Goal: Task Accomplishment & Management: Use online tool/utility

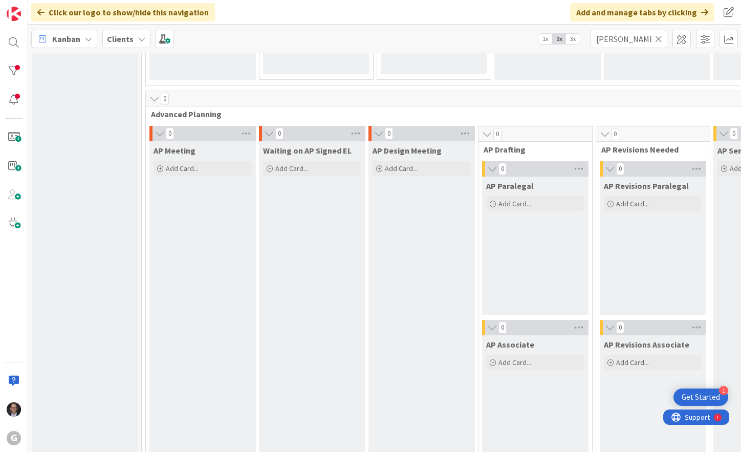
scroll to position [491, 0]
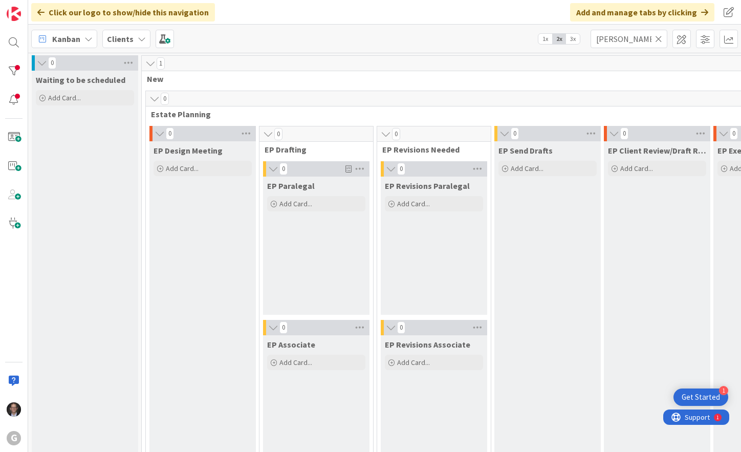
click at [658, 40] on icon at bounding box center [658, 38] width 7 height 9
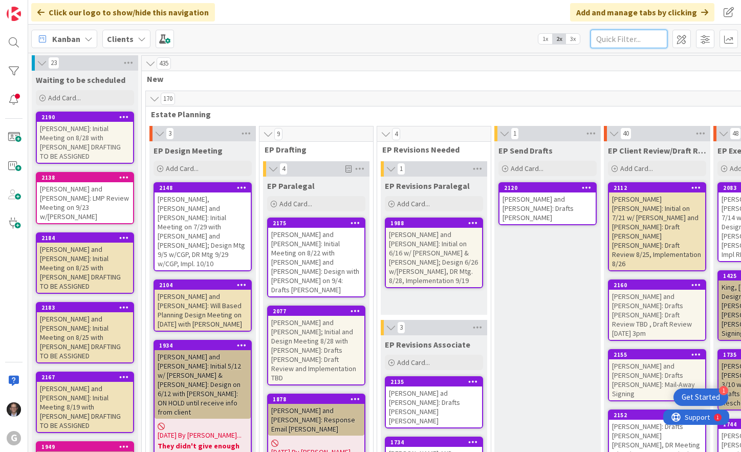
click at [610, 39] on input "text" at bounding box center [628, 39] width 77 height 18
type input "Daily"
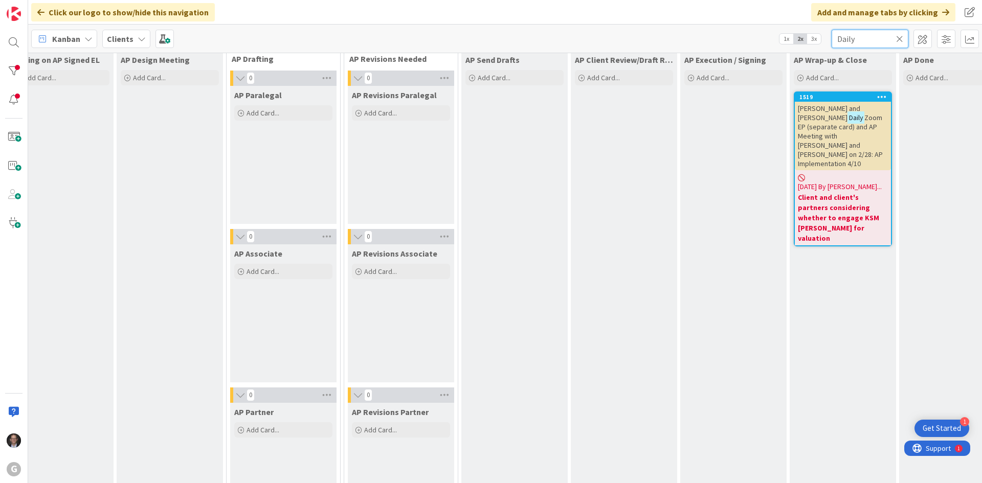
scroll to position [716, 252]
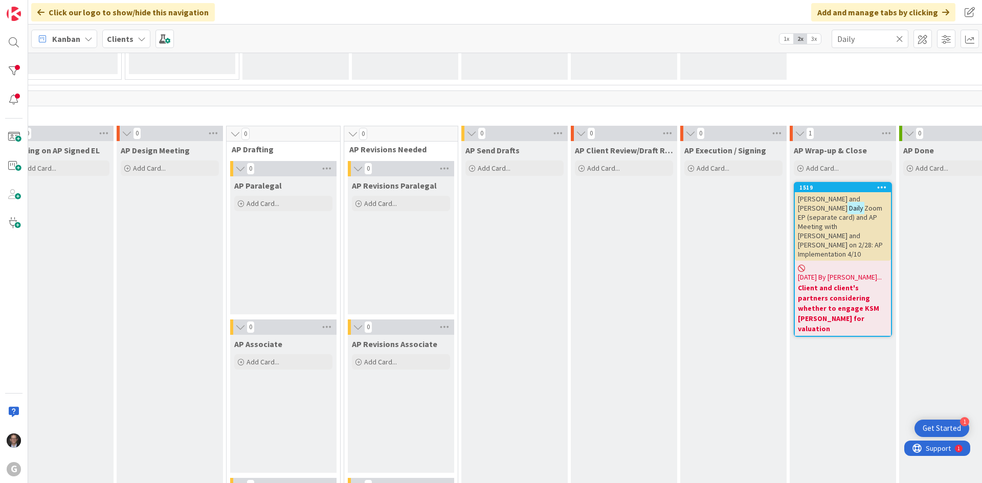
click at [740, 215] on span "Zoom EP (separate card) and AP Meeting with [PERSON_NAME] and [PERSON_NAME] on …" at bounding box center [840, 231] width 85 height 55
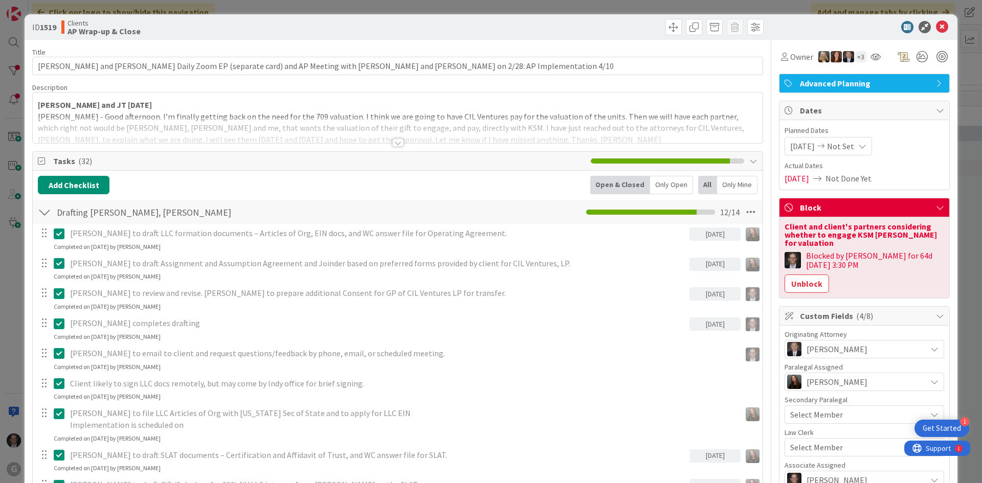
click at [396, 144] on div at bounding box center [397, 143] width 11 height 8
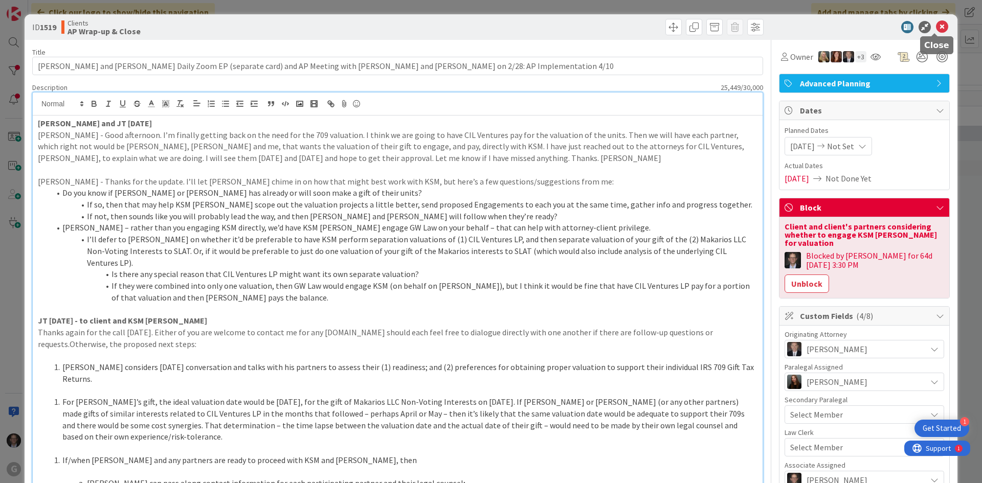
click at [740, 23] on icon at bounding box center [942, 27] width 12 height 12
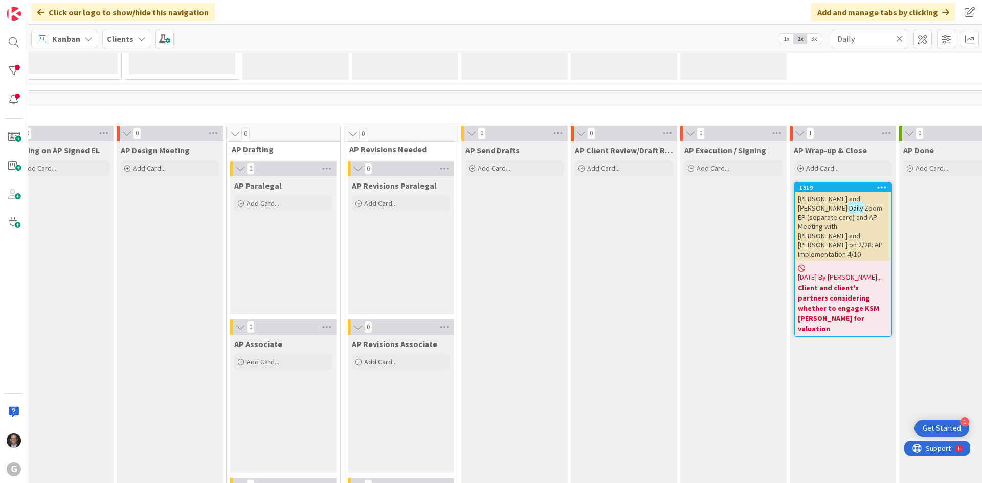
click at [740, 37] on icon at bounding box center [899, 38] width 7 height 9
click at [740, 43] on input "text" at bounding box center [870, 39] width 77 height 18
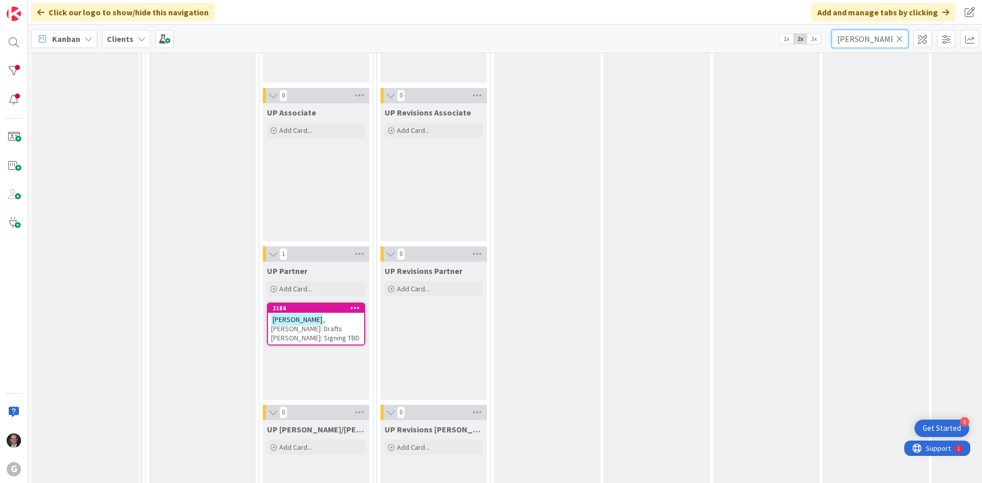
scroll to position [1769, 0]
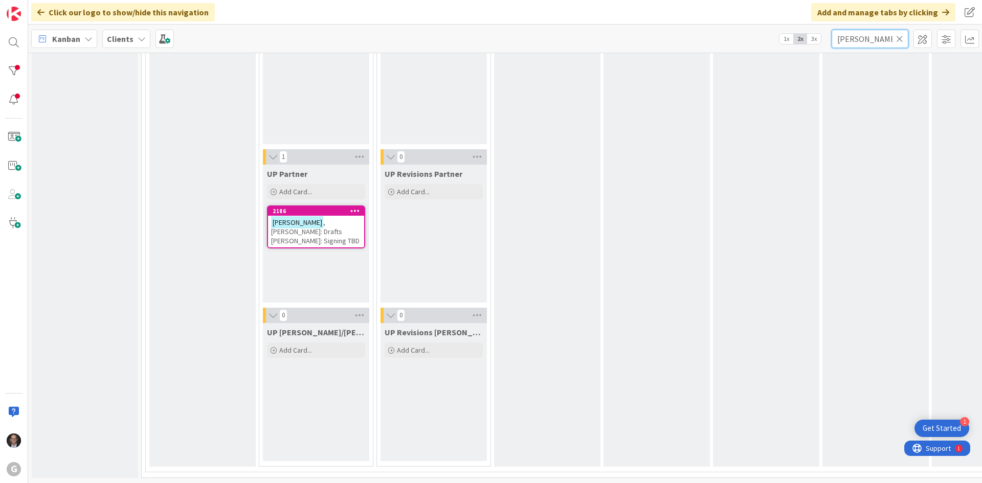
type input "[PERSON_NAME]"
click at [313, 221] on span ", [PERSON_NAME]: Drafts [PERSON_NAME]: Signing TBD" at bounding box center [315, 232] width 89 height 28
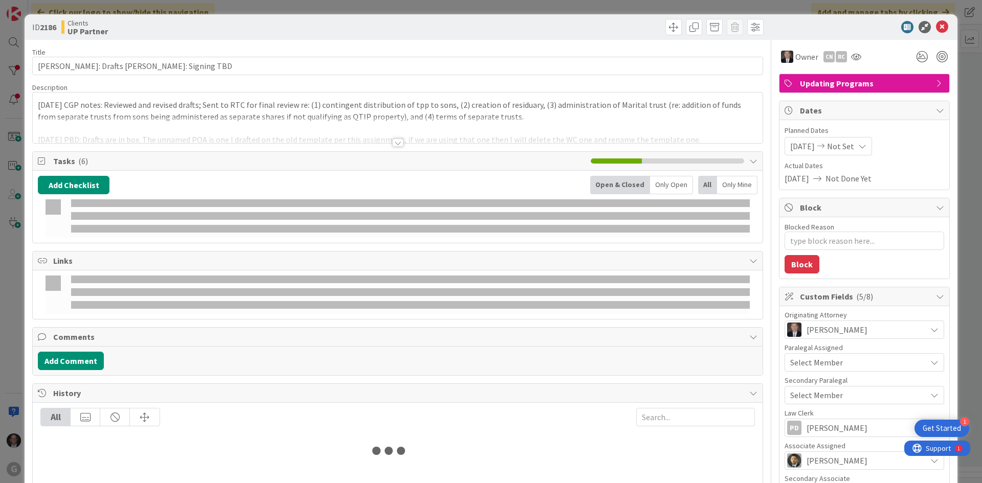
type textarea "x"
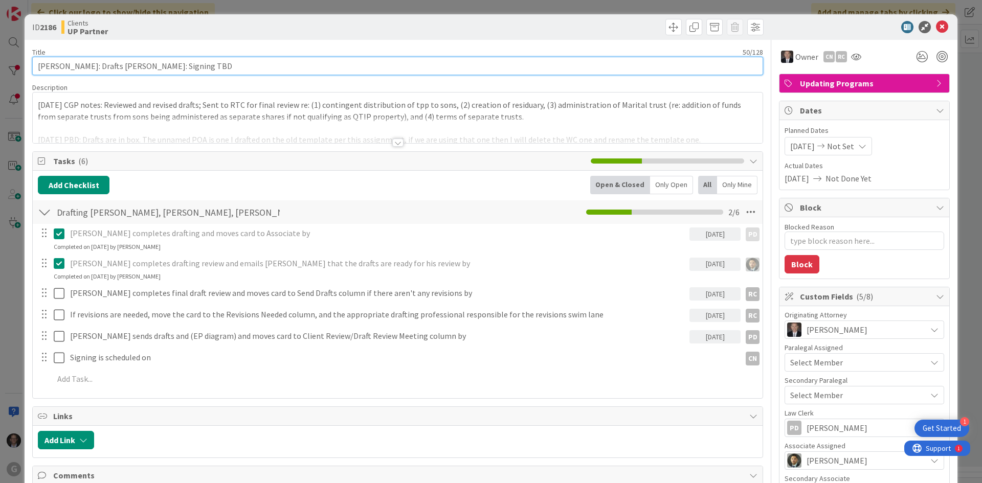
click at [149, 64] on input "[PERSON_NAME]: Drafts [PERSON_NAME]: Signing TBD" at bounding box center [397, 66] width 731 height 18
type input "[PERSON_NAME]: Drafts [PERSON_NAME]: Signing TBD"
type textarea "x"
type input "[PERSON_NAME]: Drafts [PERSON_NAME]: Signing TBD"
type textarea "x"
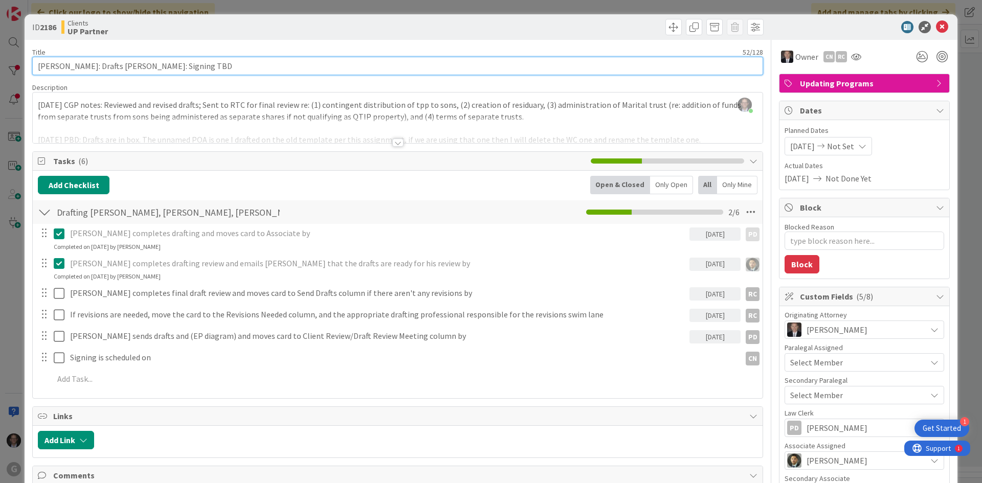
type input "[PERSON_NAME]: Drafts [PERSON_NAME] [PERSON_NAME]: Signing TBD"
type textarea "x"
type input "[PERSON_NAME]: Drafts [PERSON_NAME] [PERSON_NAME]: Signing TBD"
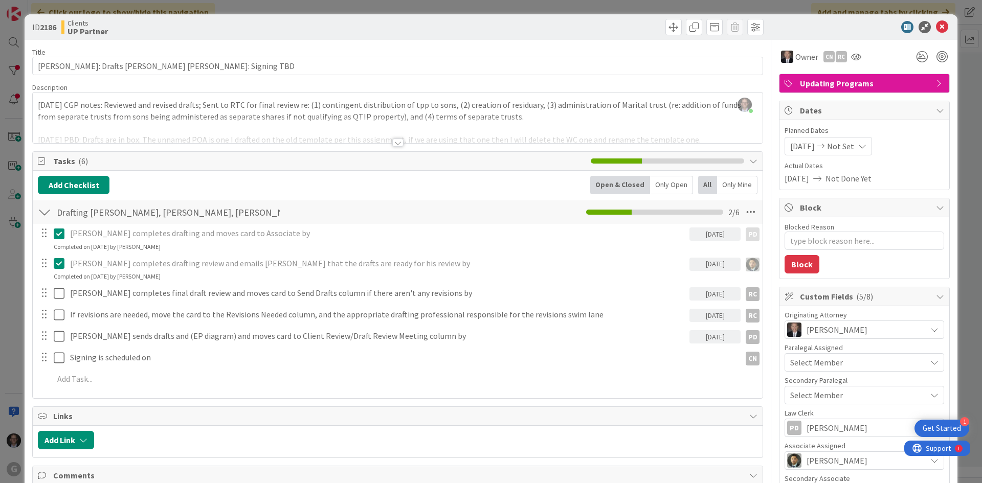
click at [270, 119] on div at bounding box center [398, 130] width 730 height 26
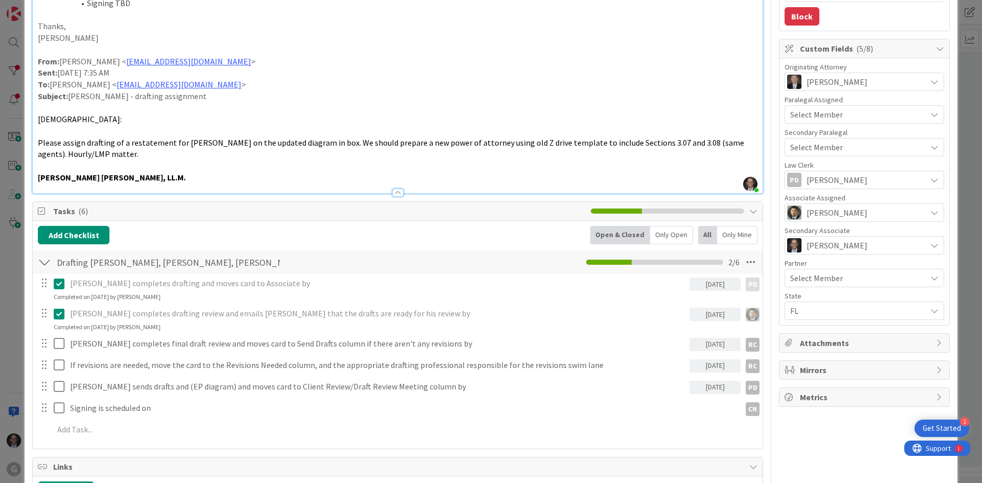
scroll to position [256, 0]
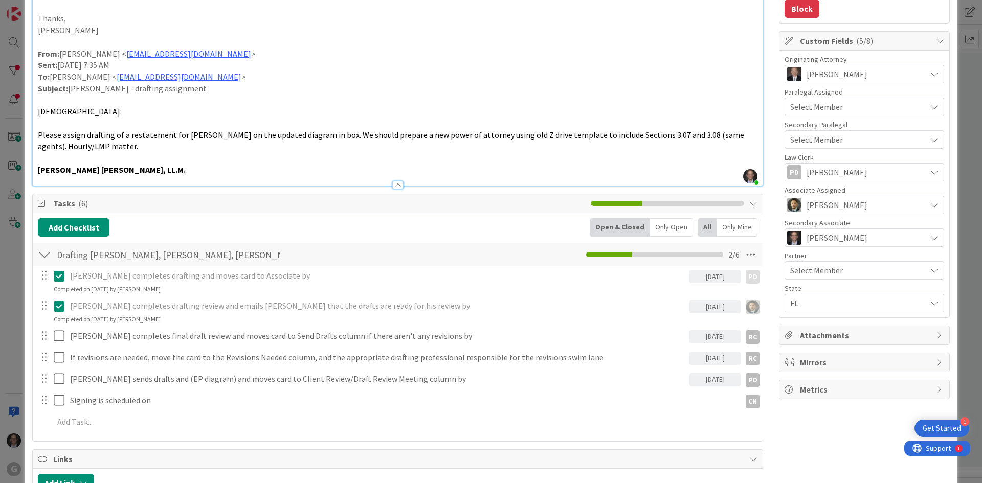
click at [740, 239] on icon at bounding box center [935, 238] width 8 height 8
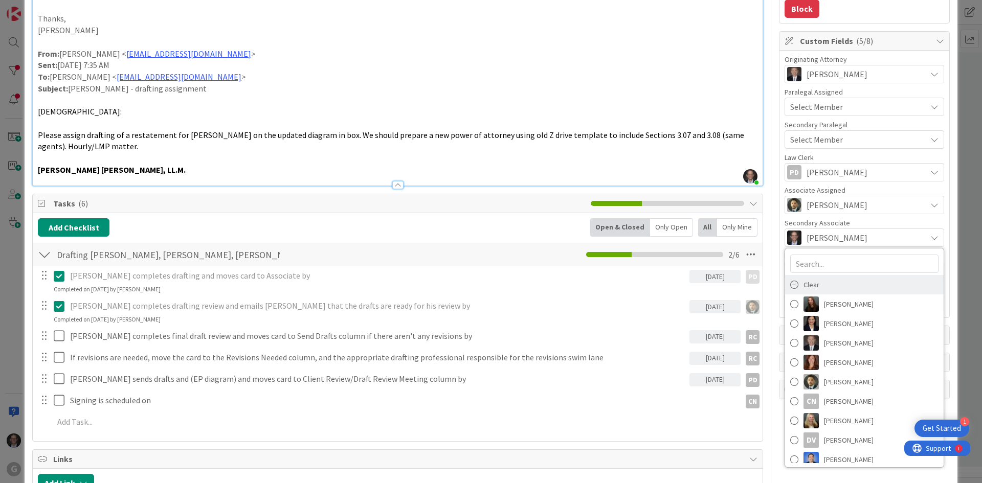
click at [740, 284] on span "Clear" at bounding box center [812, 284] width 16 height 15
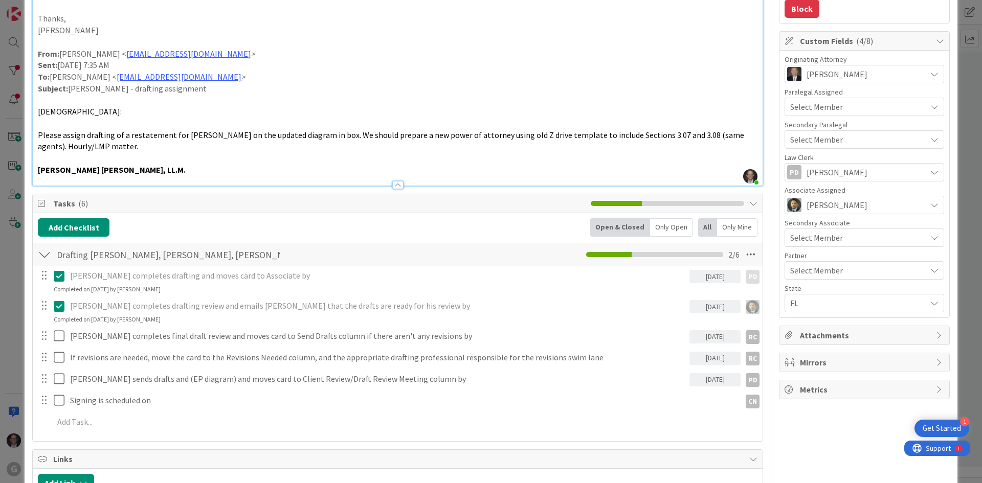
click at [740, 271] on div "Select Member" at bounding box center [858, 271] width 136 height 12
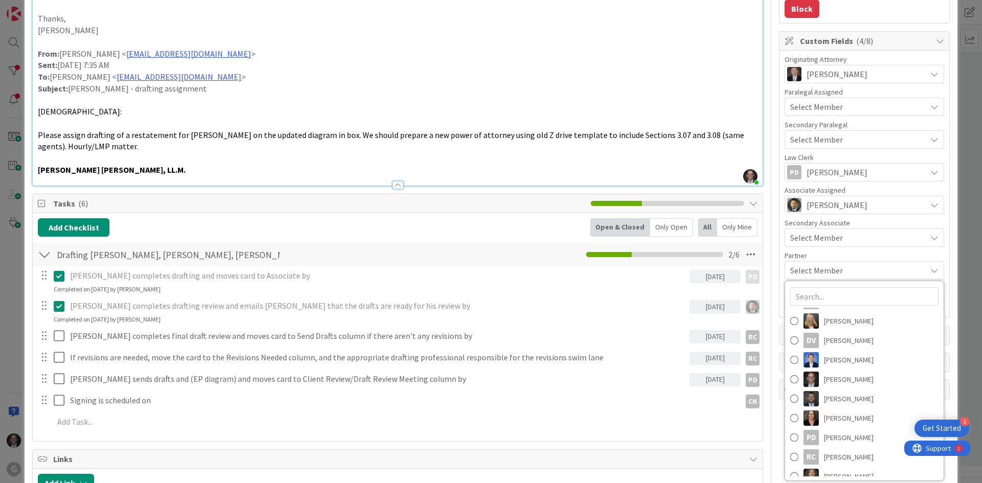
scroll to position [123, 0]
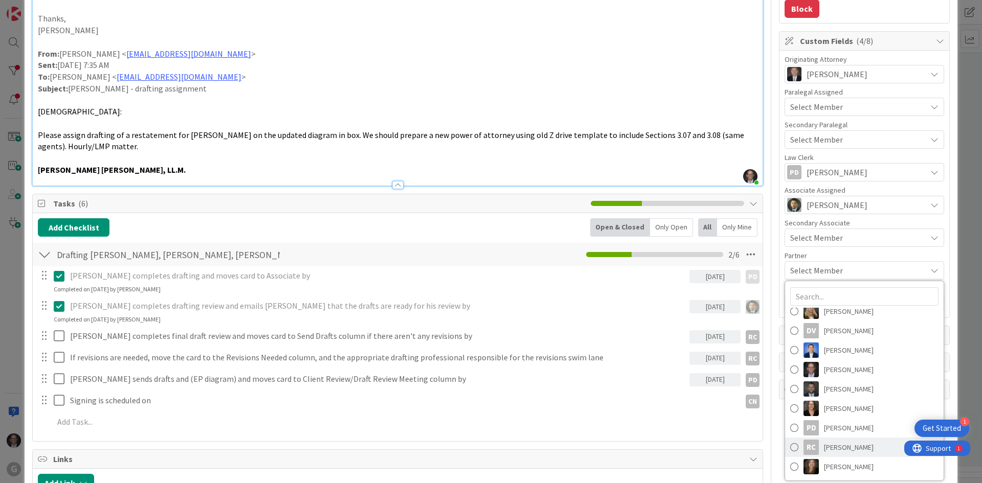
click at [740, 446] on span at bounding box center [794, 447] width 8 height 15
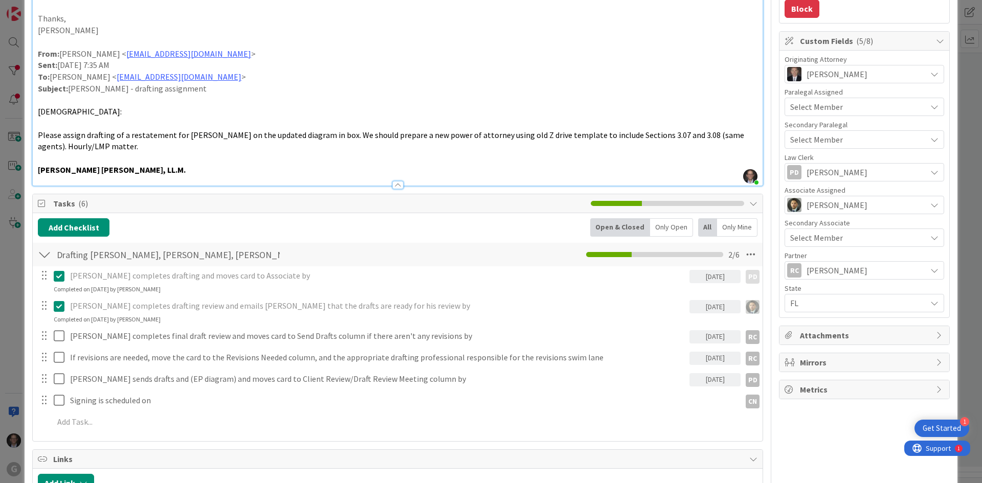
type textarea "x"
click at [214, 288] on div "[PERSON_NAME] completes drafting and moves card to Associate by [DATE] PD PD Up…" at bounding box center [397, 280] width 729 height 27
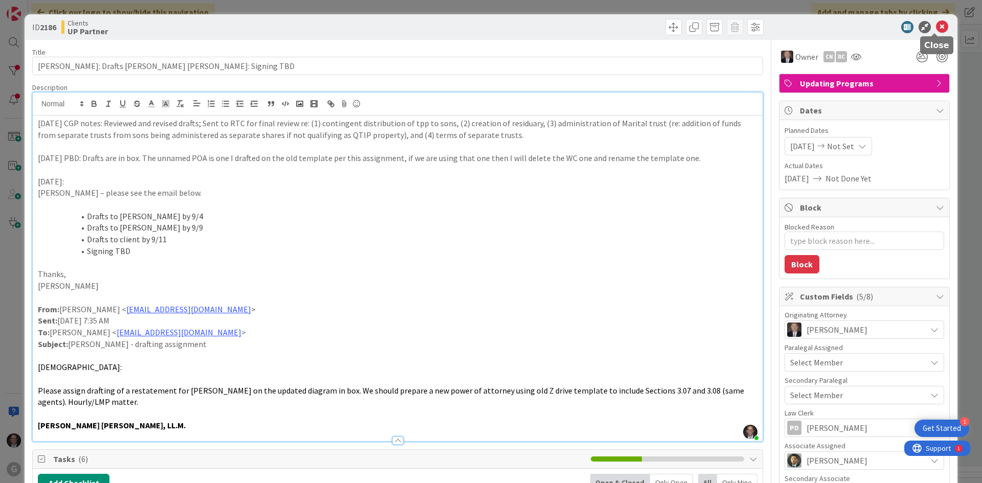
click at [740, 29] on icon at bounding box center [942, 27] width 12 height 12
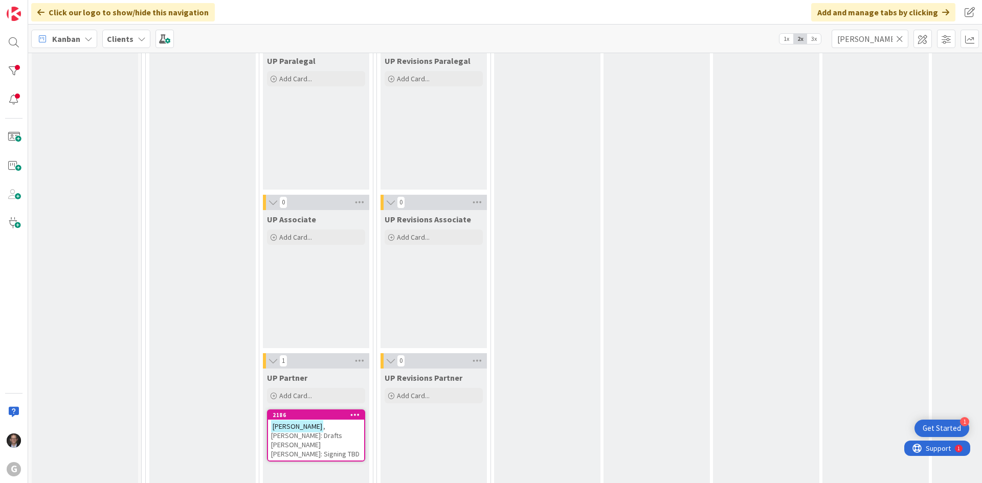
scroll to position [1660, 0]
